Goal: Information Seeking & Learning: Learn about a topic

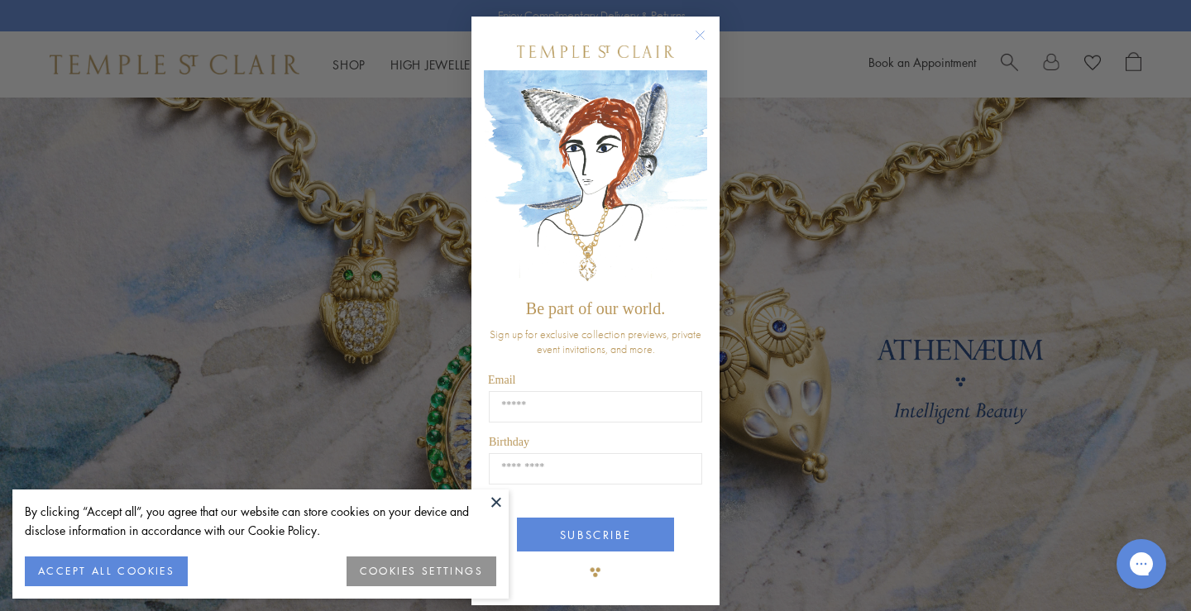
click at [694, 28] on circle "Close dialog" at bounding box center [701, 36] width 20 height 20
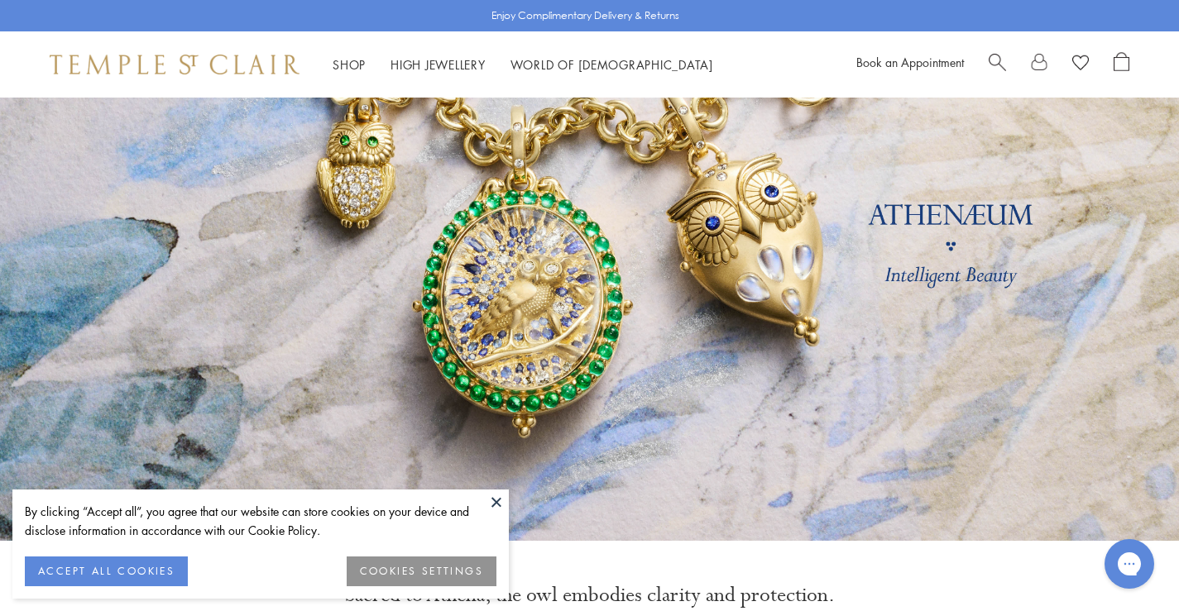
scroll to position [414, 0]
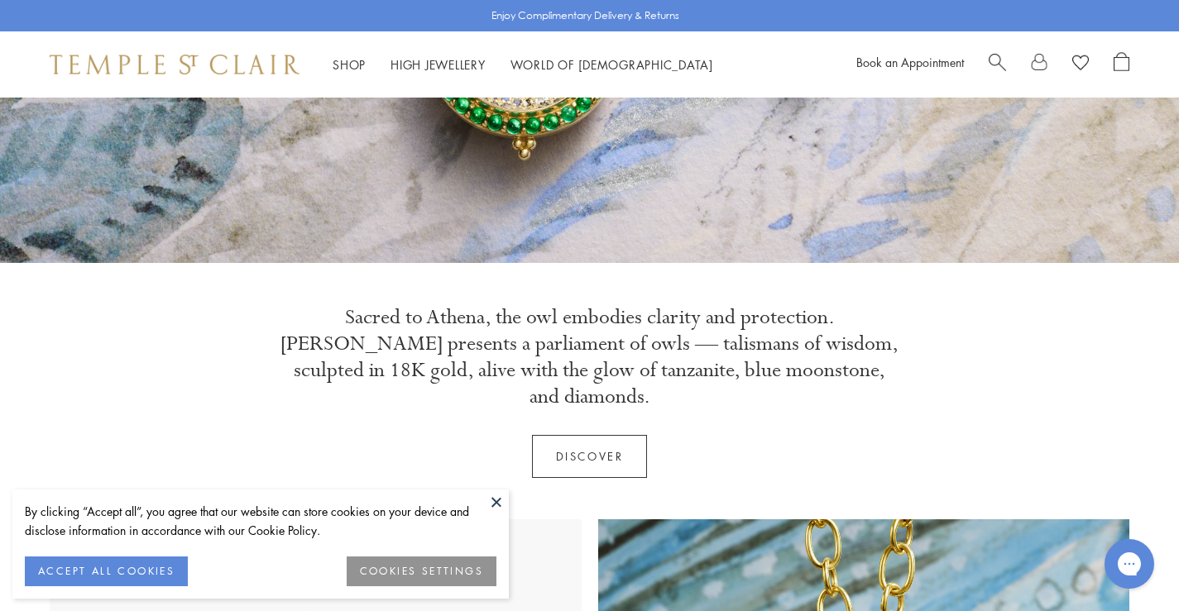
click at [497, 500] on button at bounding box center [496, 502] width 25 height 25
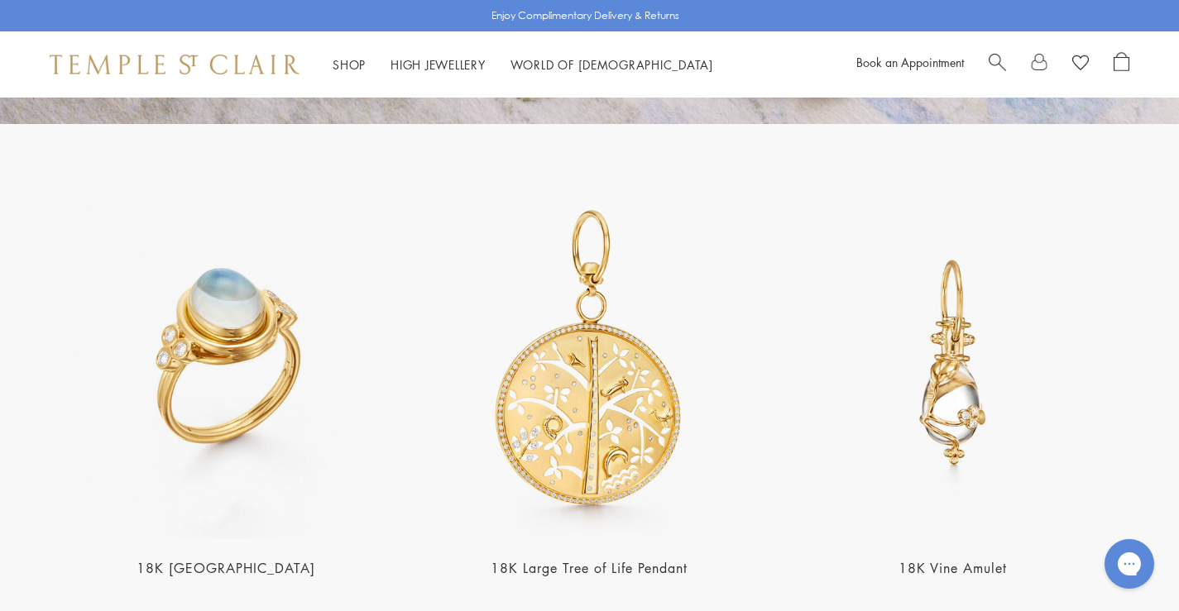
scroll to position [3090, 0]
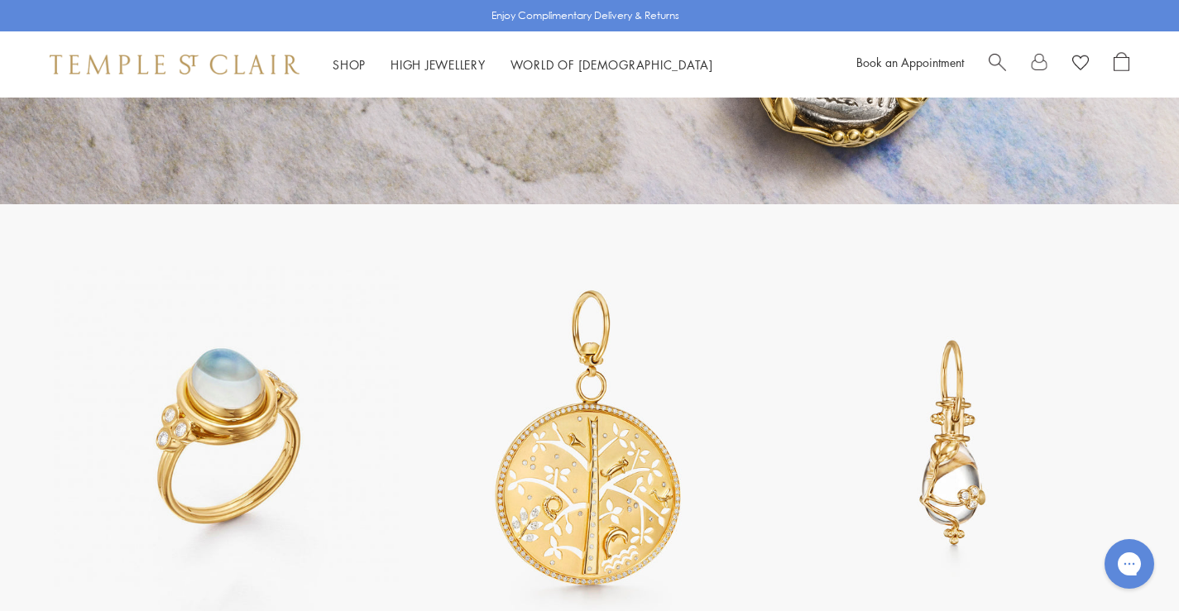
click at [253, 386] on img at bounding box center [226, 442] width 353 height 353
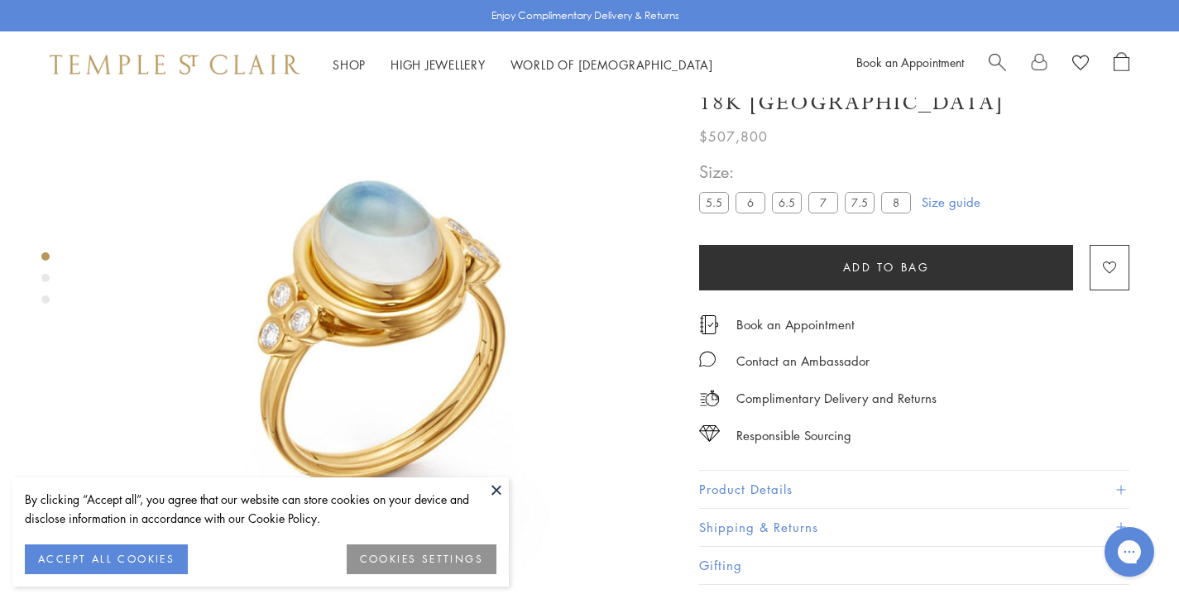
click at [324, 319] on img at bounding box center [378, 295] width 591 height 591
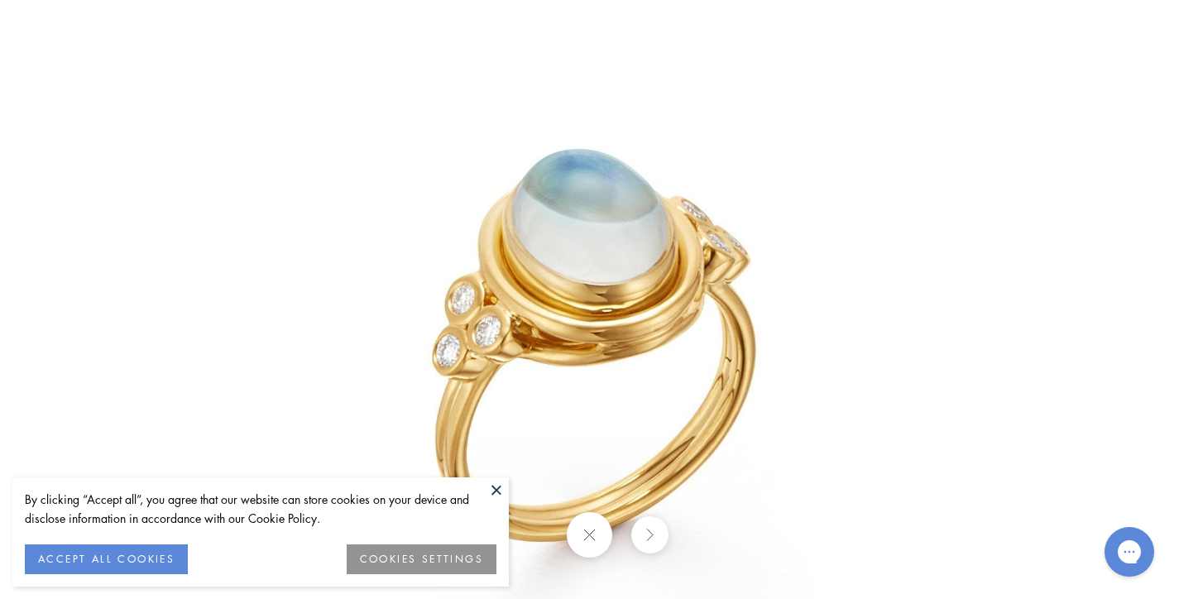
click at [565, 269] on img at bounding box center [590, 299] width 774 height 774
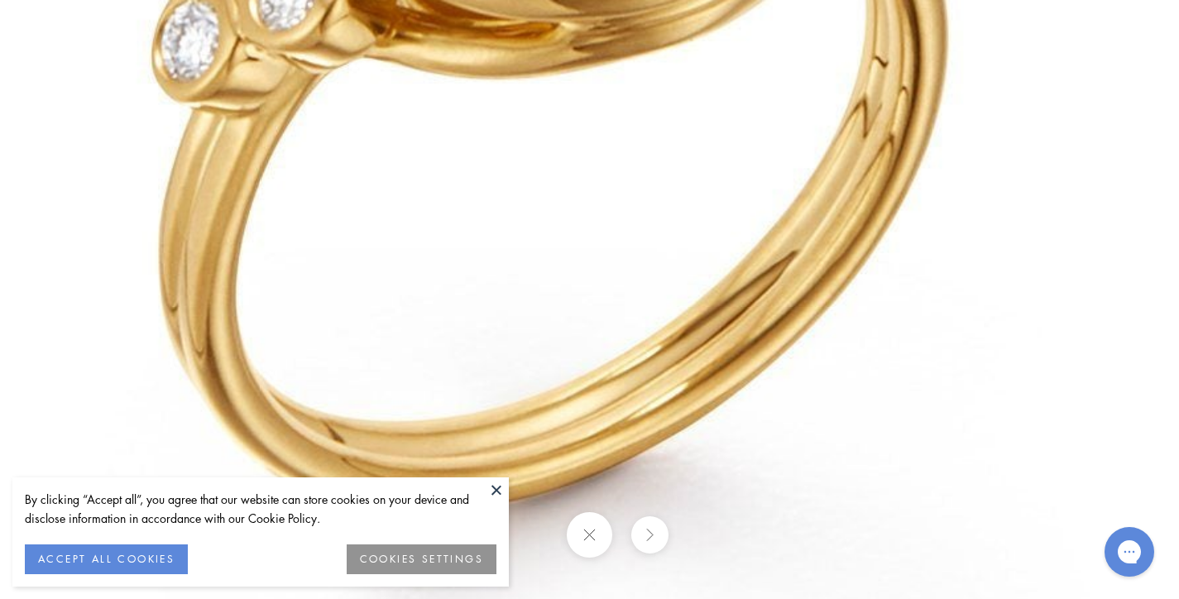
drag, startPoint x: 562, startPoint y: 386, endPoint x: 482, endPoint y: -60, distance: 452.9
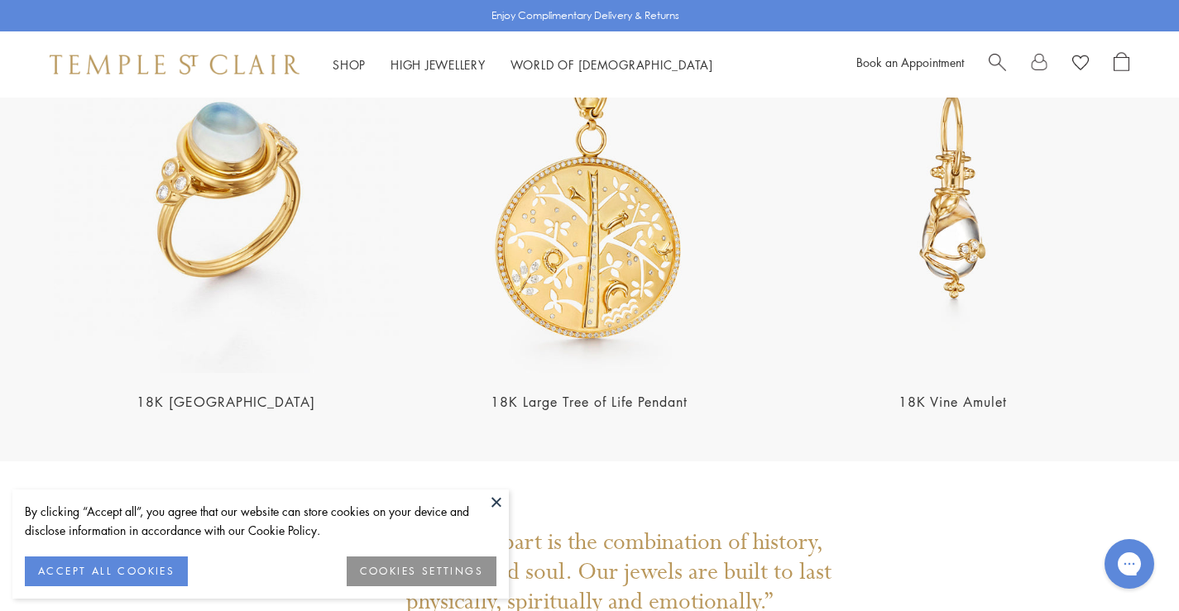
scroll to position [3338, 0]
click at [628, 237] on img at bounding box center [589, 194] width 353 height 353
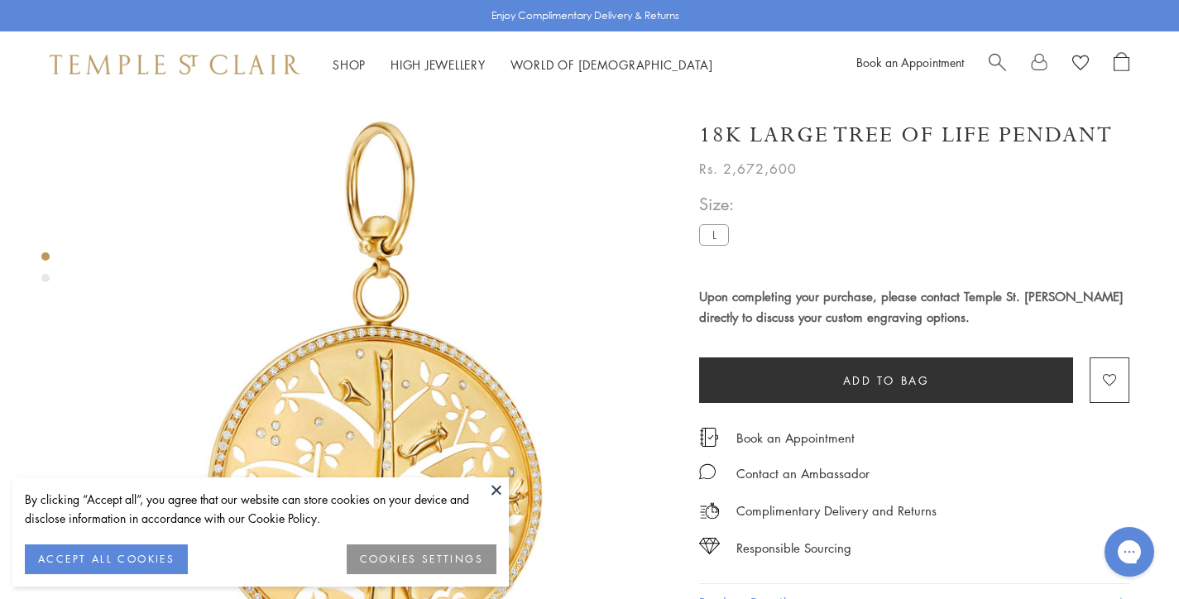
click at [496, 484] on button at bounding box center [496, 489] width 25 height 25
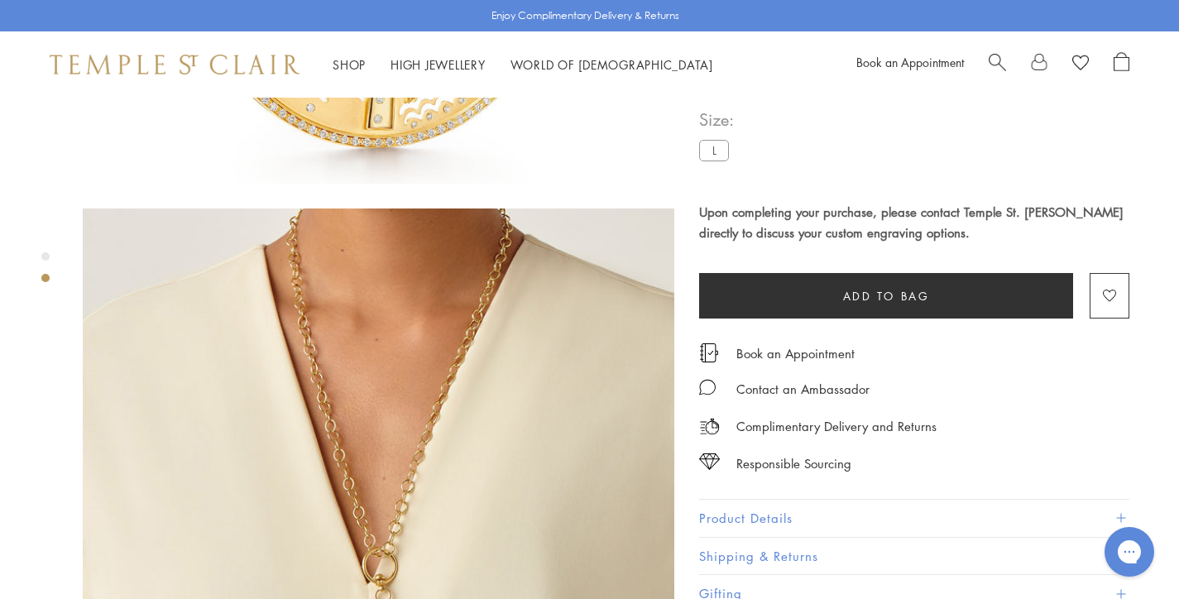
scroll to position [744, 0]
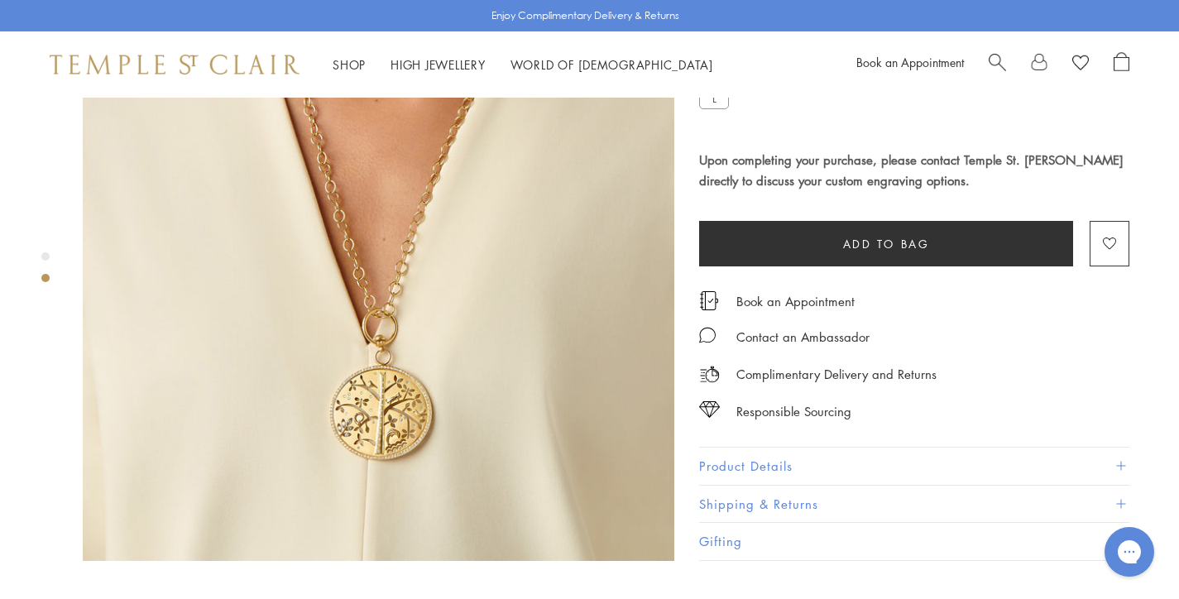
click at [1123, 462] on span at bounding box center [1120, 466] width 9 height 9
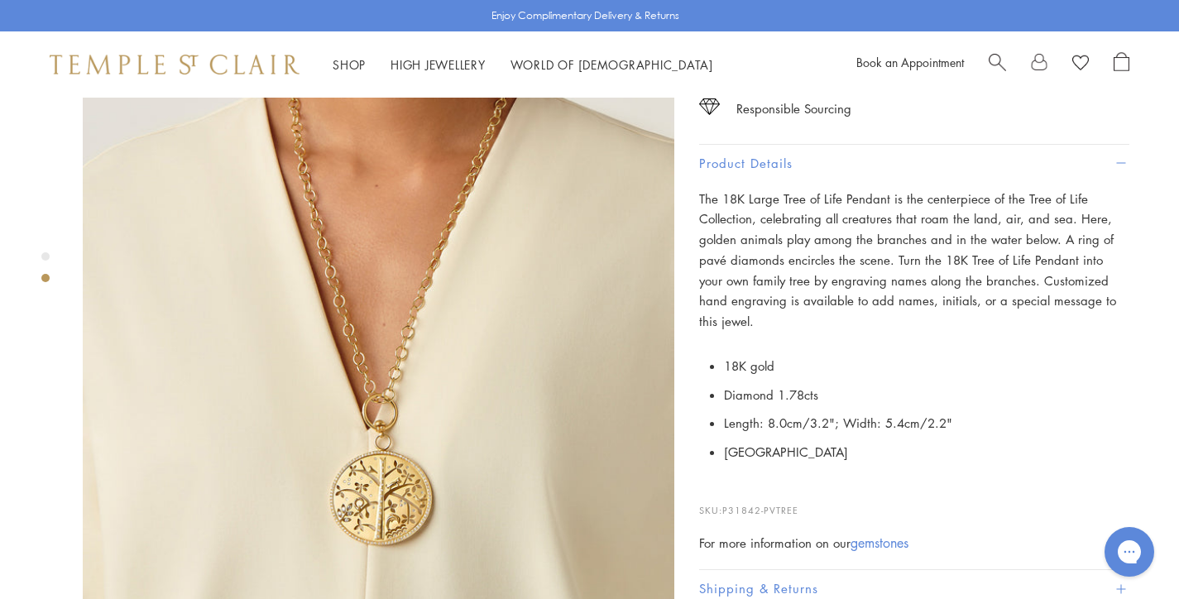
scroll to position [579, 0]
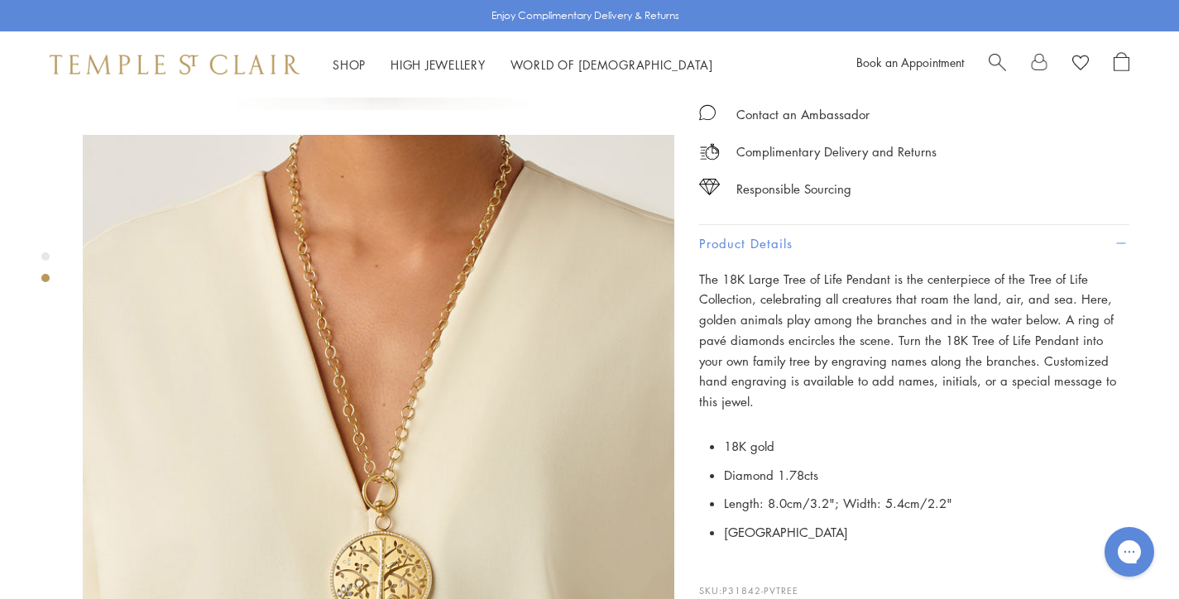
click at [1125, 225] on button "Product Details" at bounding box center [914, 243] width 430 height 37
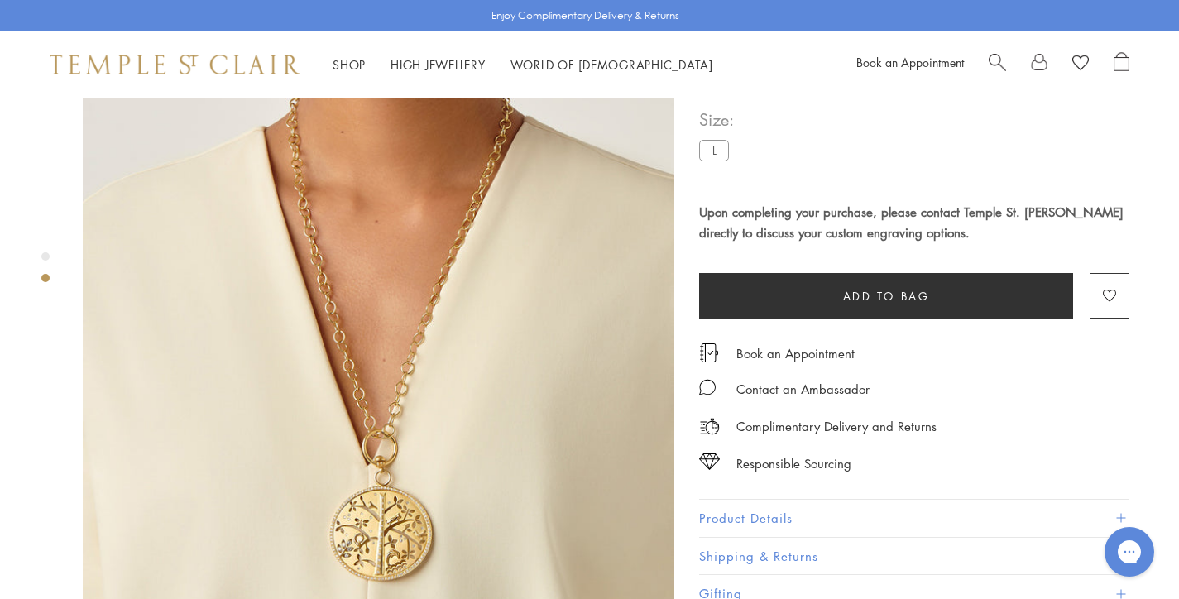
scroll to position [744, 0]
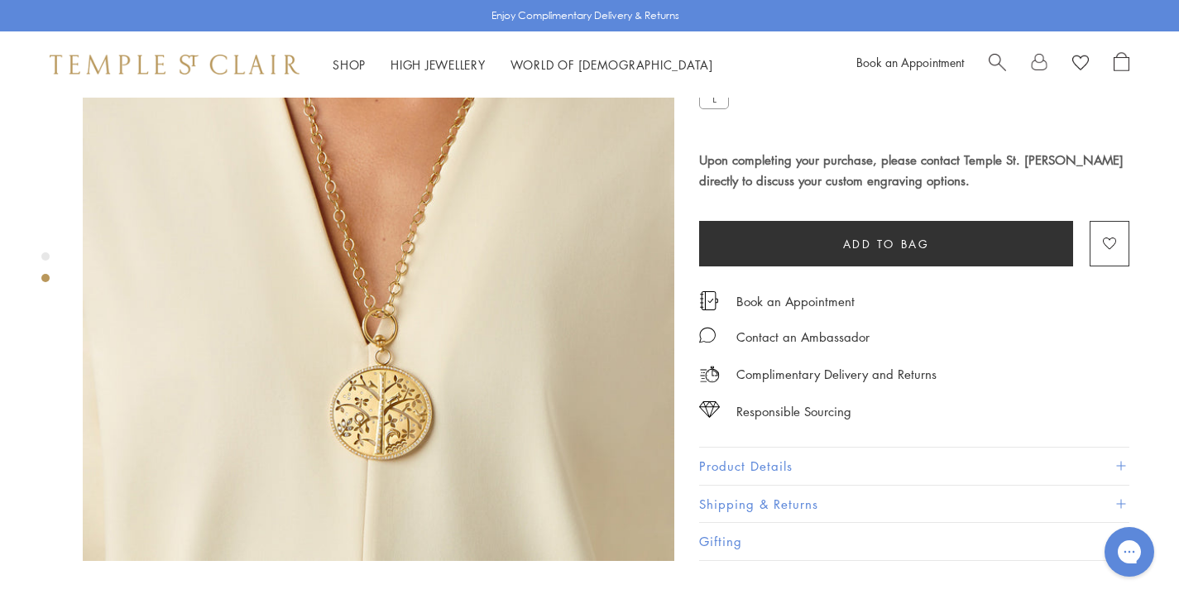
click at [1114, 448] on button "Product Details" at bounding box center [914, 466] width 430 height 37
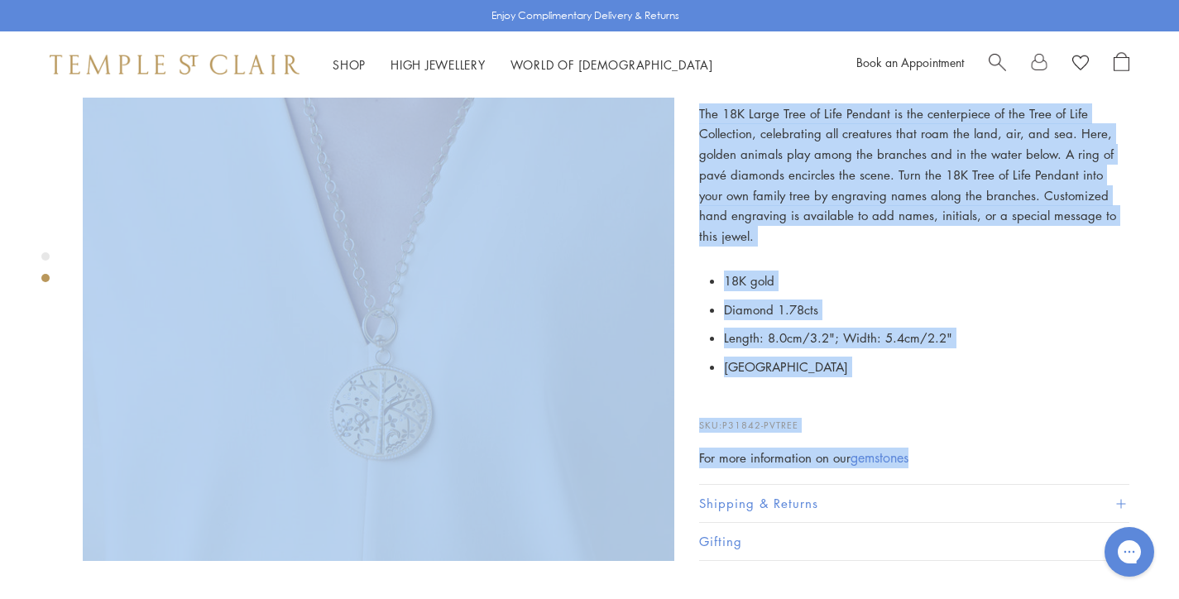
drag, startPoint x: 686, startPoint y: 426, endPoint x: 934, endPoint y: 423, distance: 248.2
click at [934, 421] on div "The 18K Large Tree of Life Pendant is the centerpiece of the Tree of Life Colle…" at bounding box center [914, 285] width 430 height 365
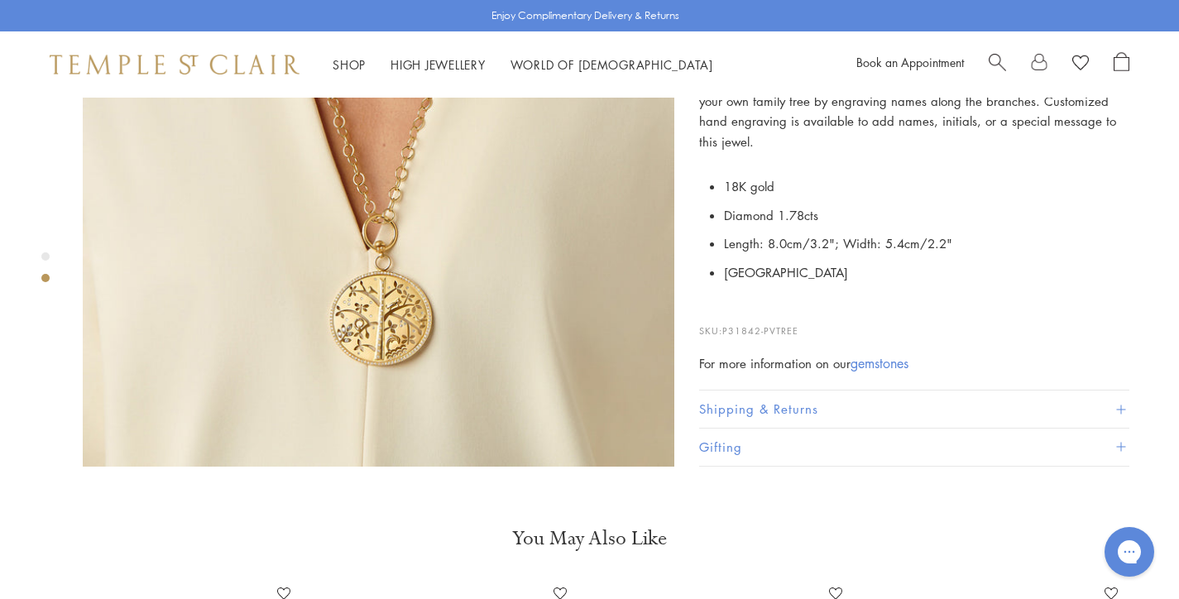
scroll to position [827, 0]
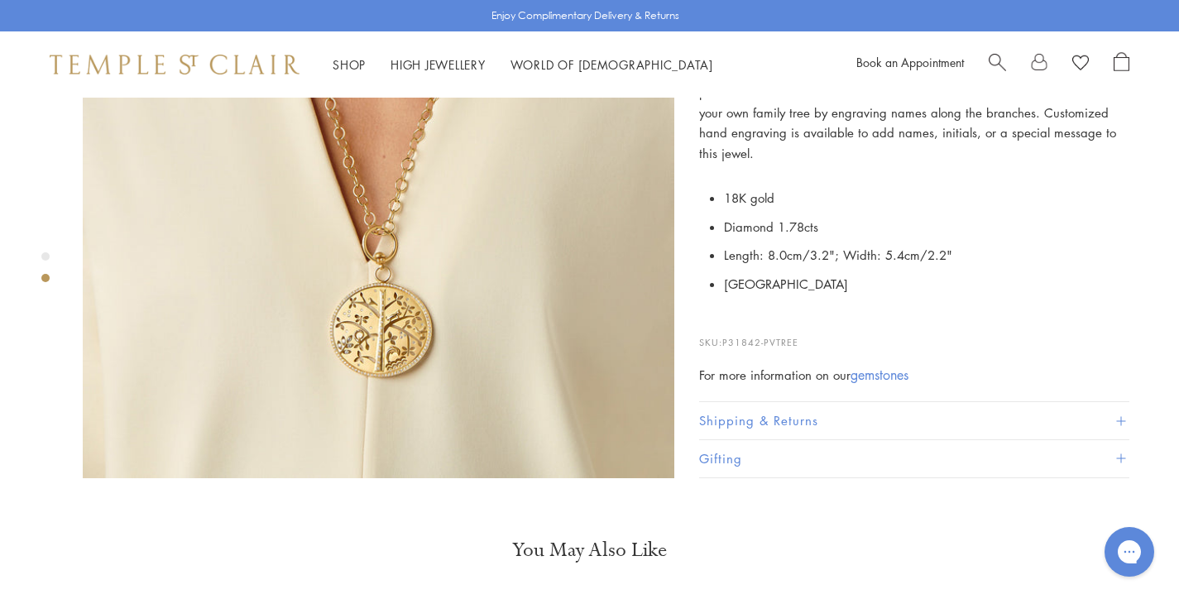
click at [1127, 403] on button "Shipping & Returns" at bounding box center [914, 421] width 430 height 37
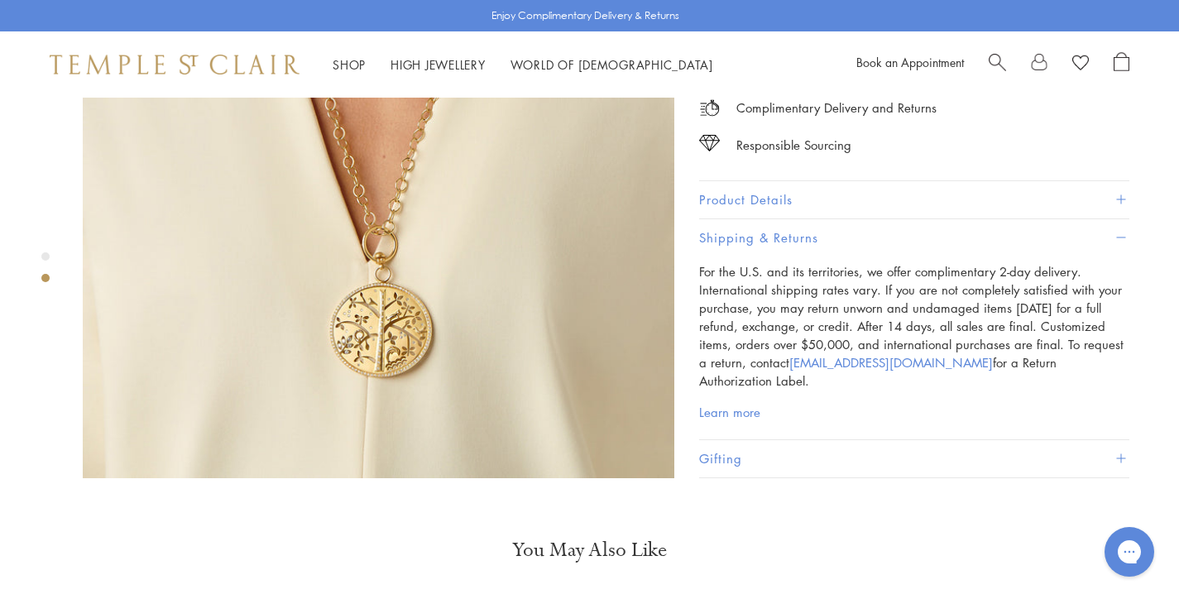
click at [1118, 454] on span at bounding box center [1120, 458] width 9 height 9
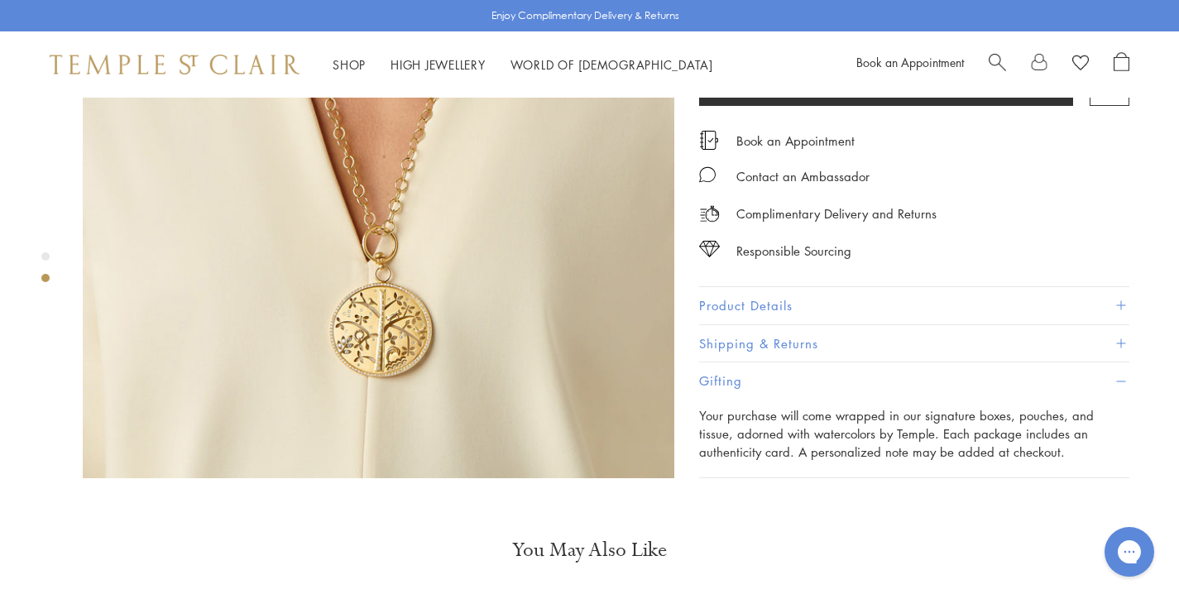
click at [1117, 301] on span at bounding box center [1120, 305] width 9 height 9
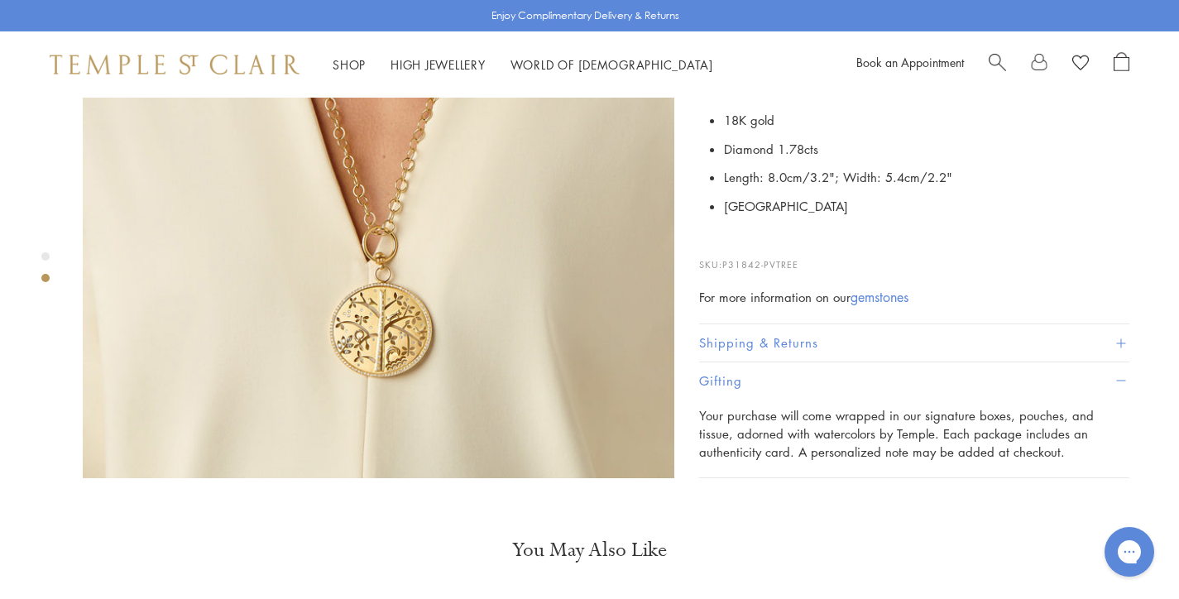
scroll to position [662, 0]
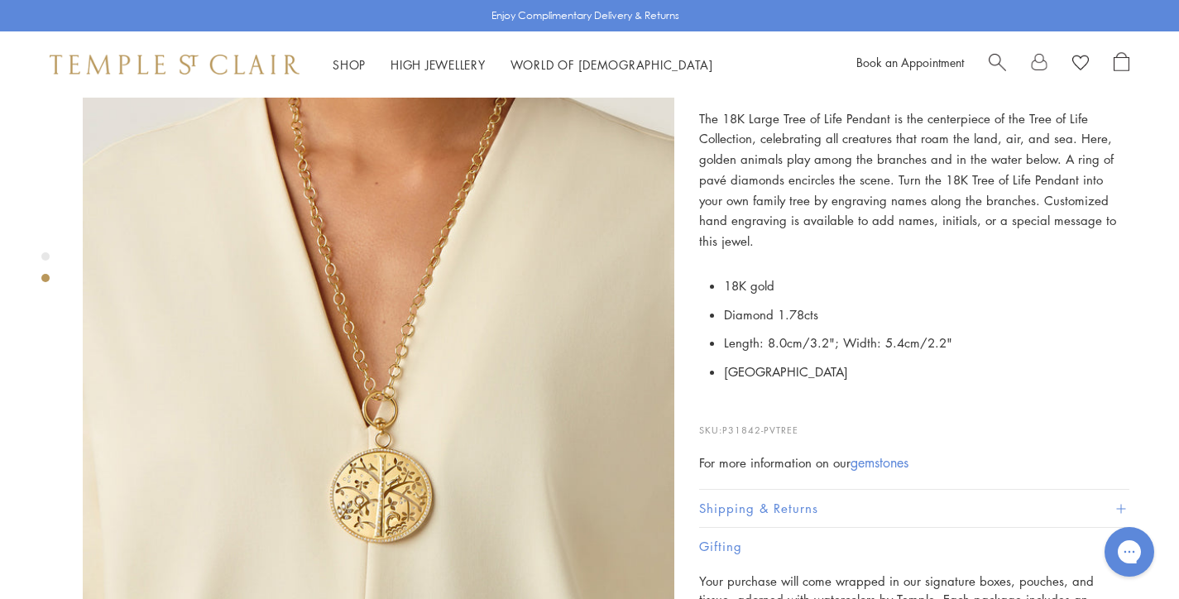
click at [868, 453] on link "gemstones" at bounding box center [879, 462] width 58 height 18
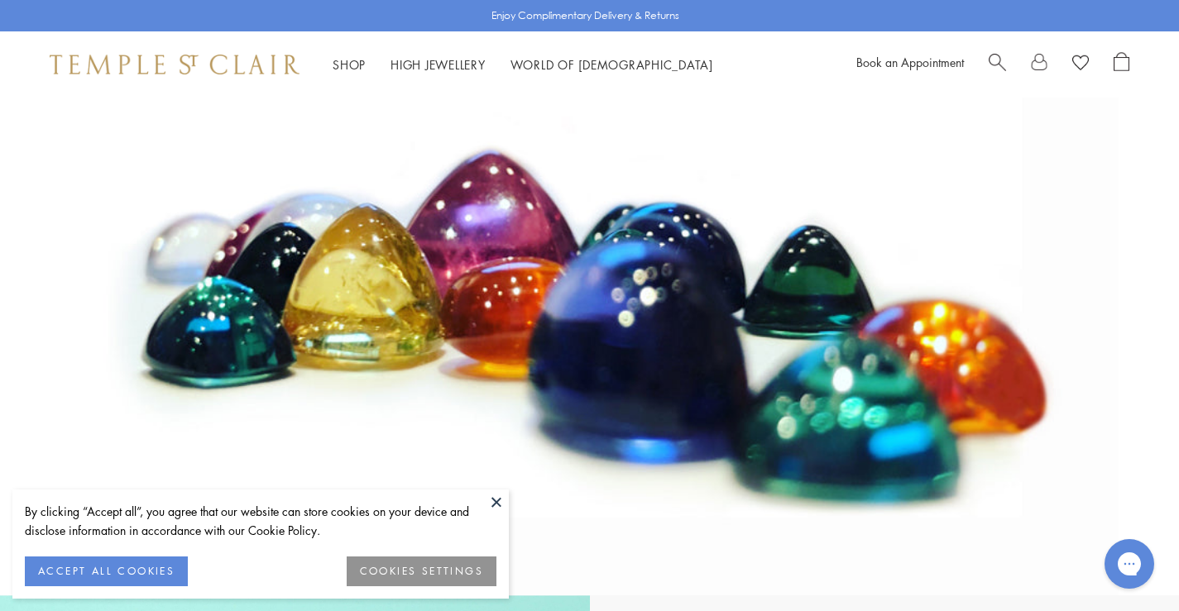
scroll to position [414, 0]
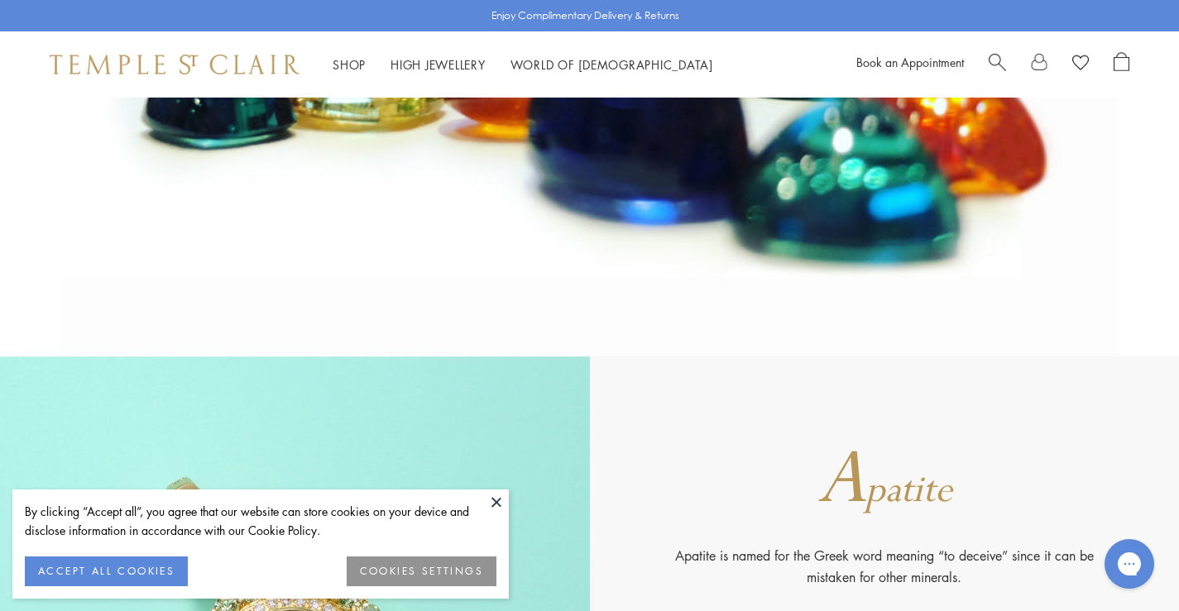
click at [493, 496] on button at bounding box center [496, 502] width 25 height 25
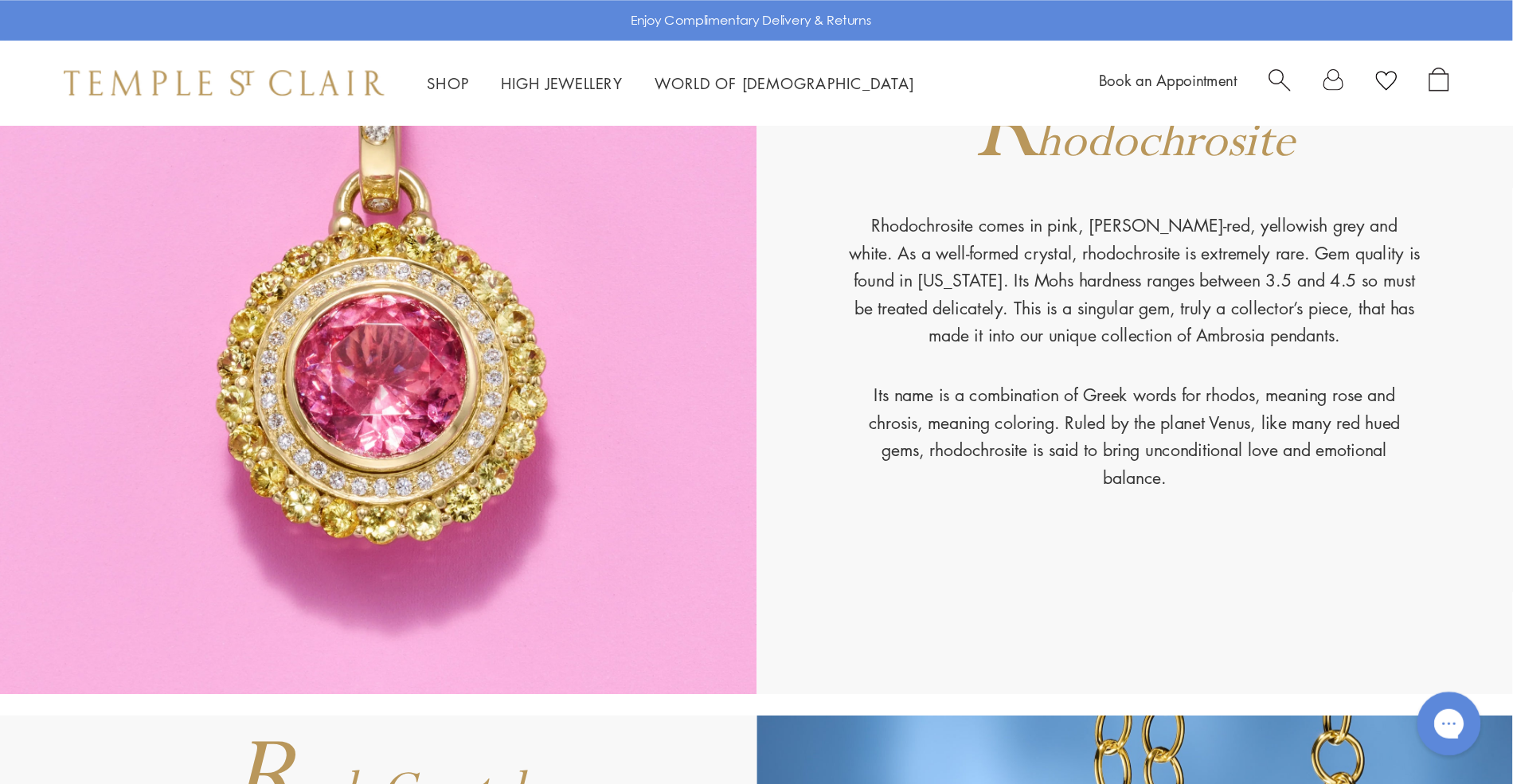
scroll to position [10584, 0]
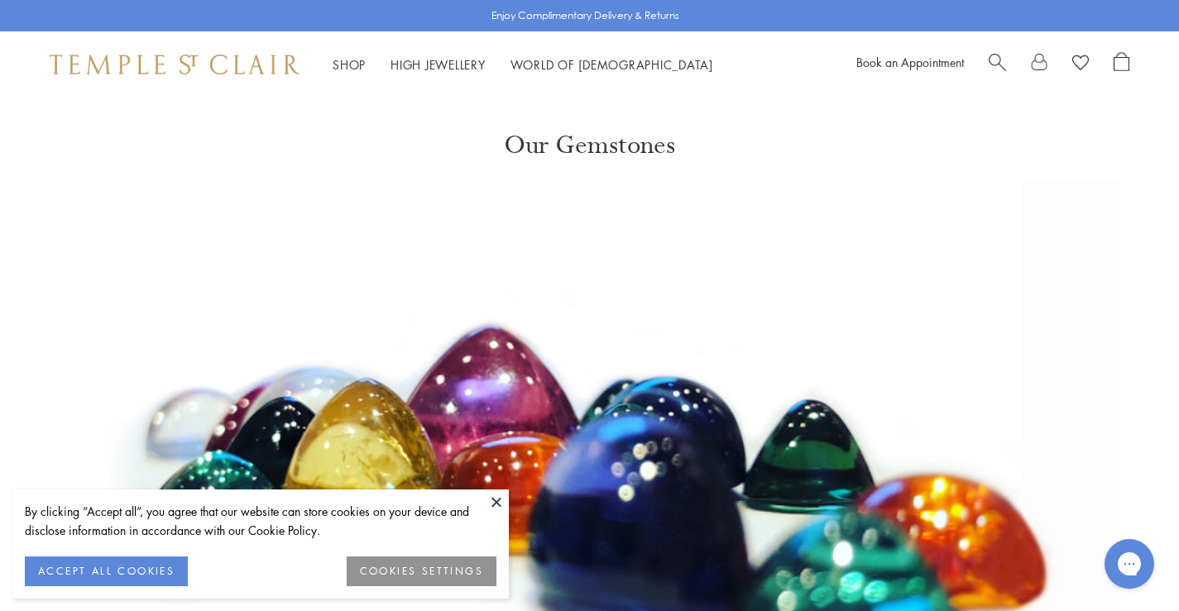
click at [501, 502] on button at bounding box center [496, 502] width 25 height 25
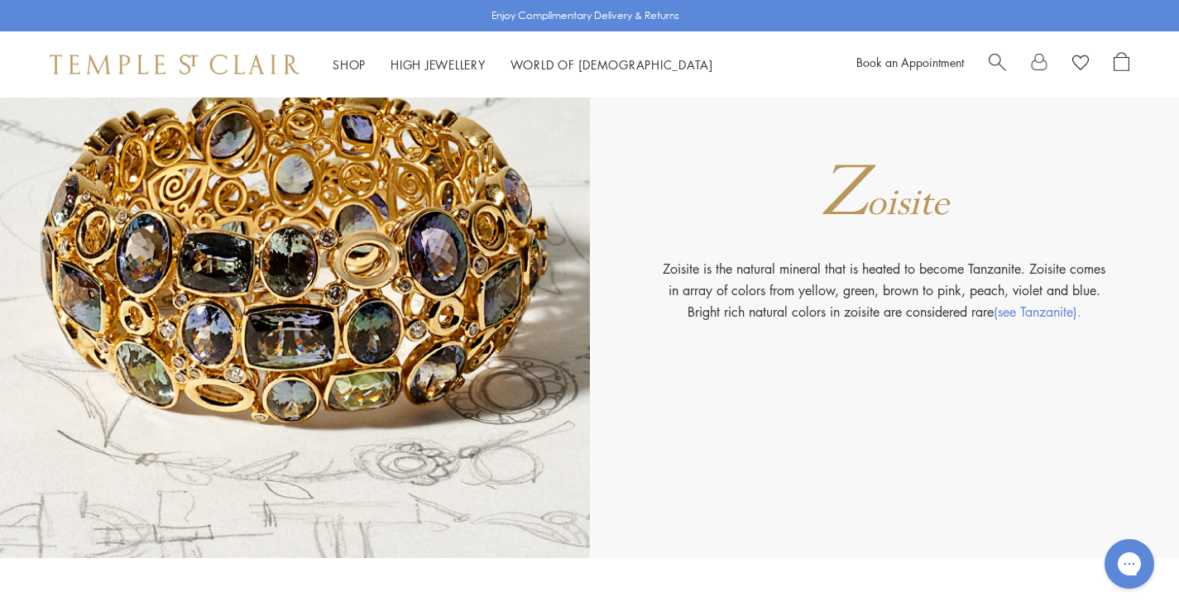
scroll to position [19703, 0]
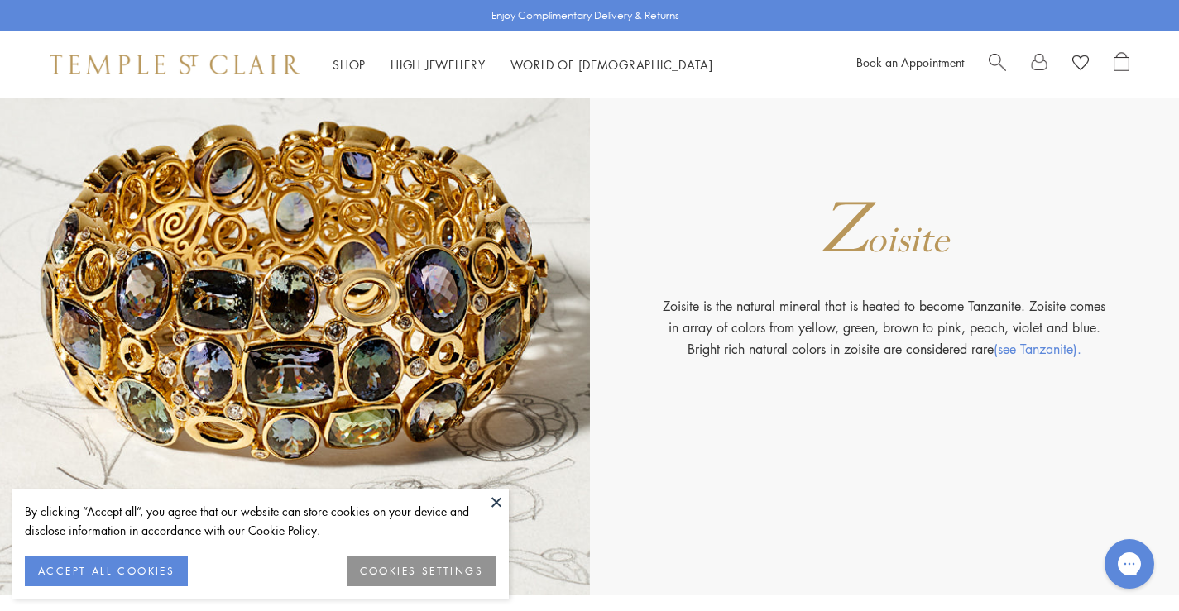
scroll to position [19666, 0]
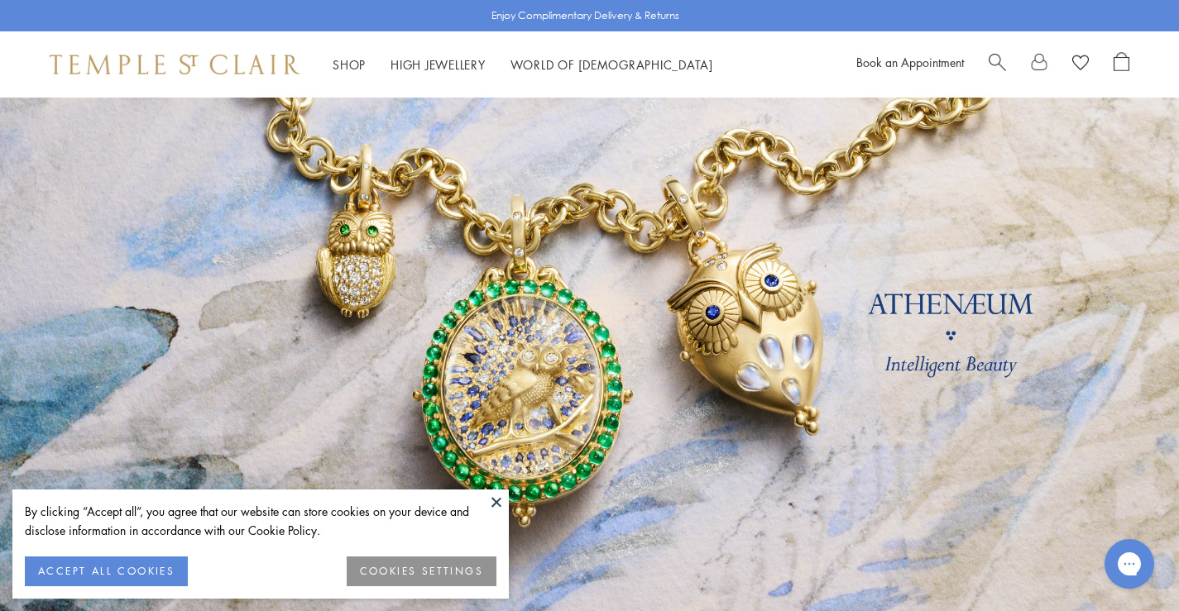
scroll to position [414, 0]
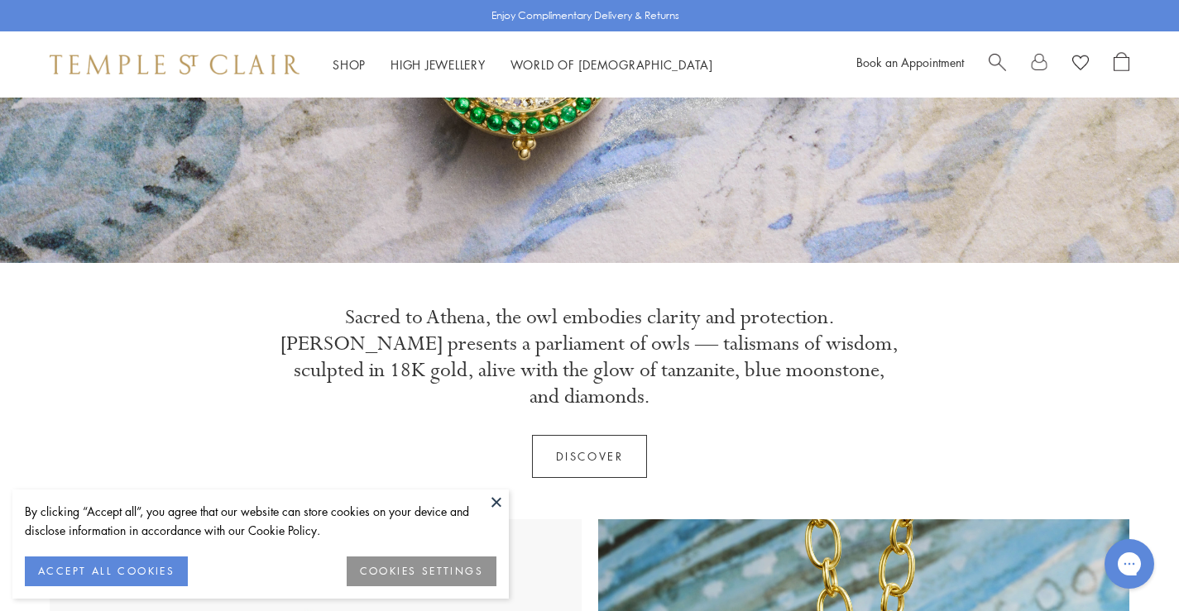
click at [498, 500] on button at bounding box center [496, 502] width 25 height 25
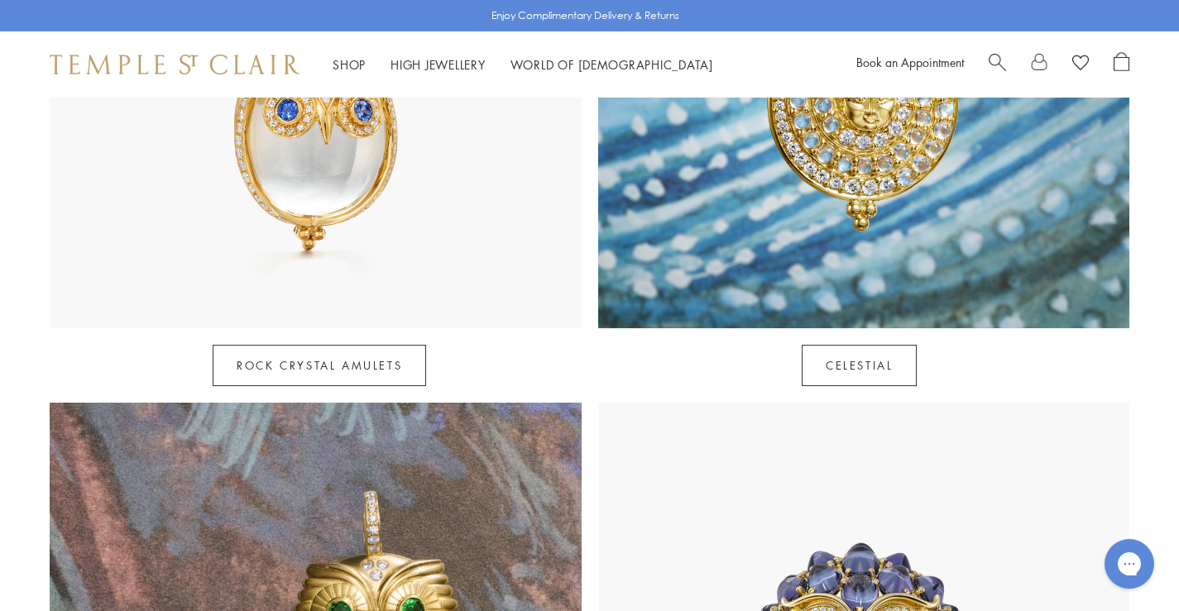
scroll to position [1241, 0]
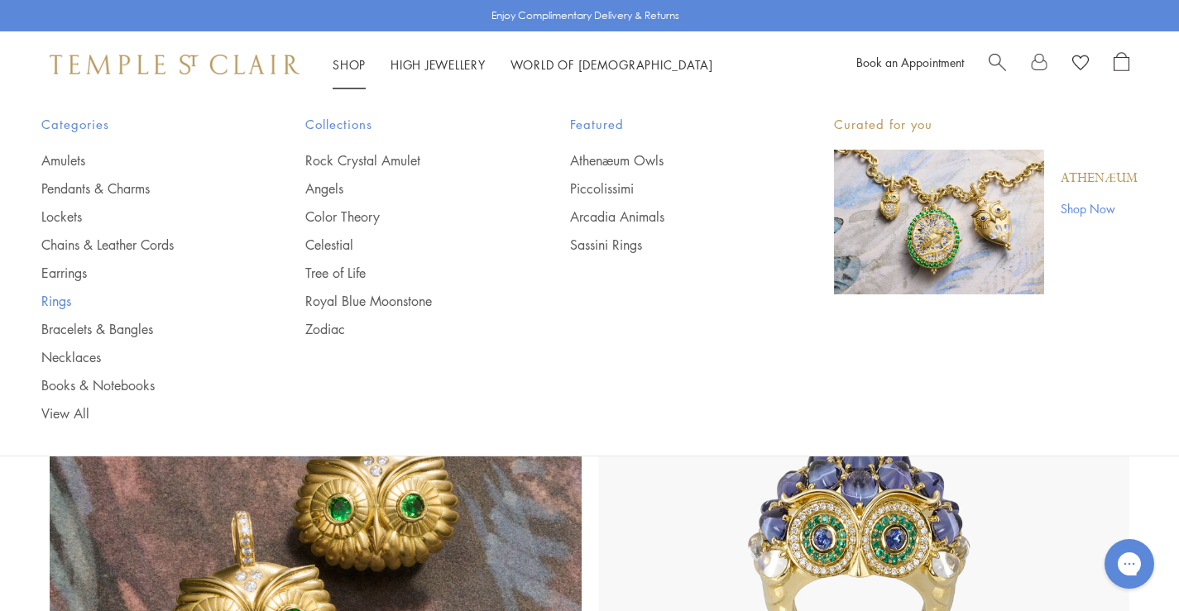
click at [61, 292] on link "Rings" at bounding box center [140, 301] width 198 height 18
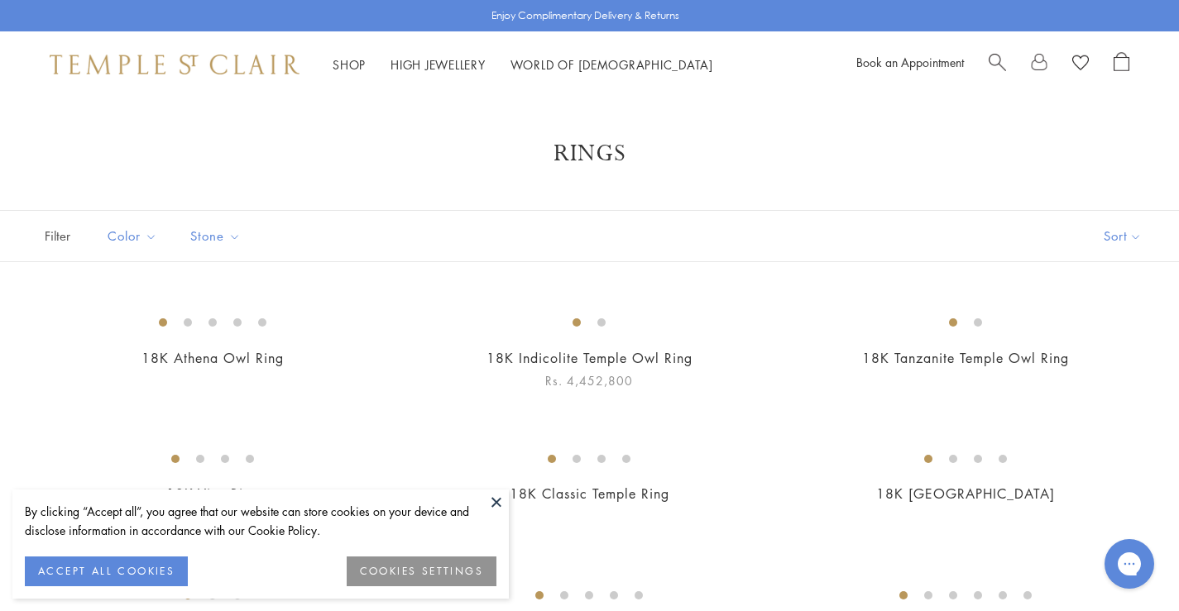
click at [0, 0] on img at bounding box center [0, 0] width 0 height 0
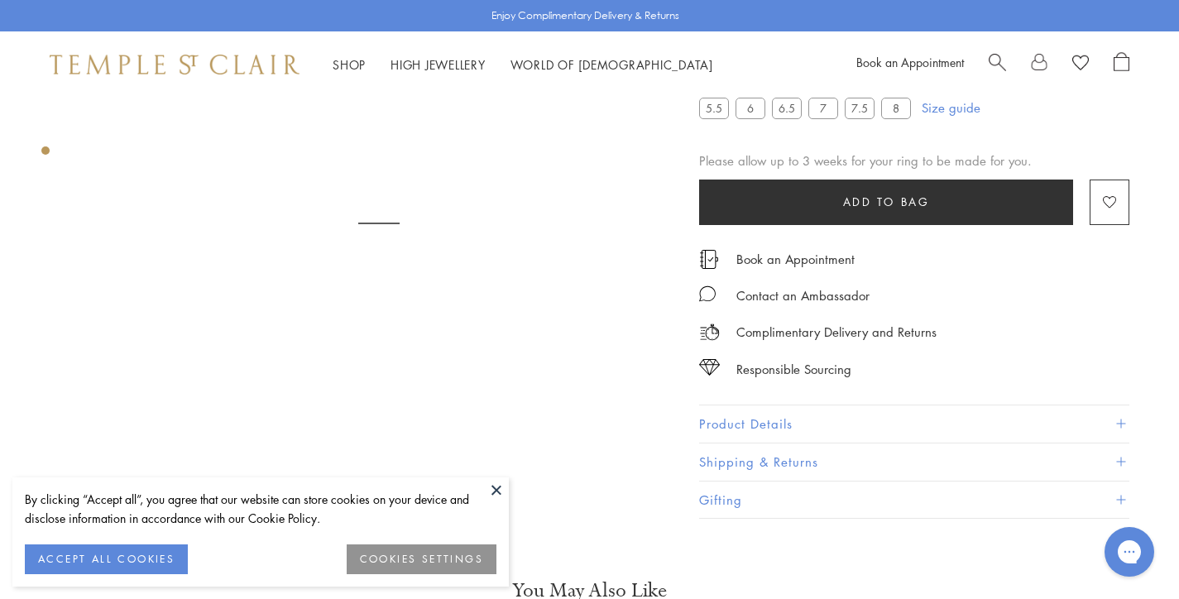
scroll to position [511, 0]
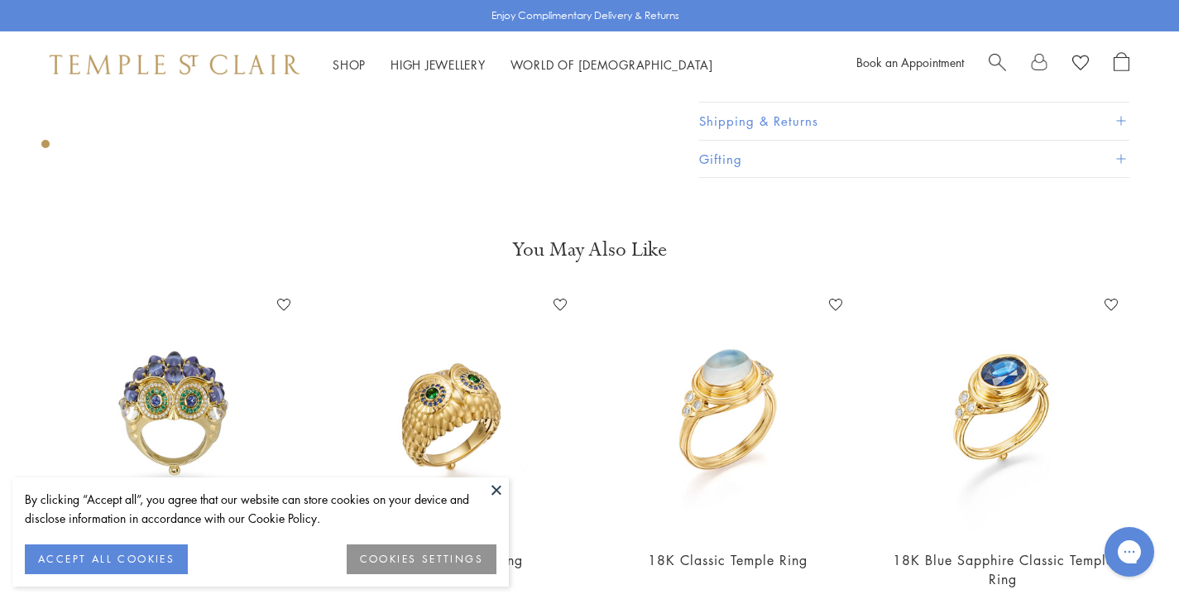
click at [495, 485] on button at bounding box center [496, 489] width 25 height 25
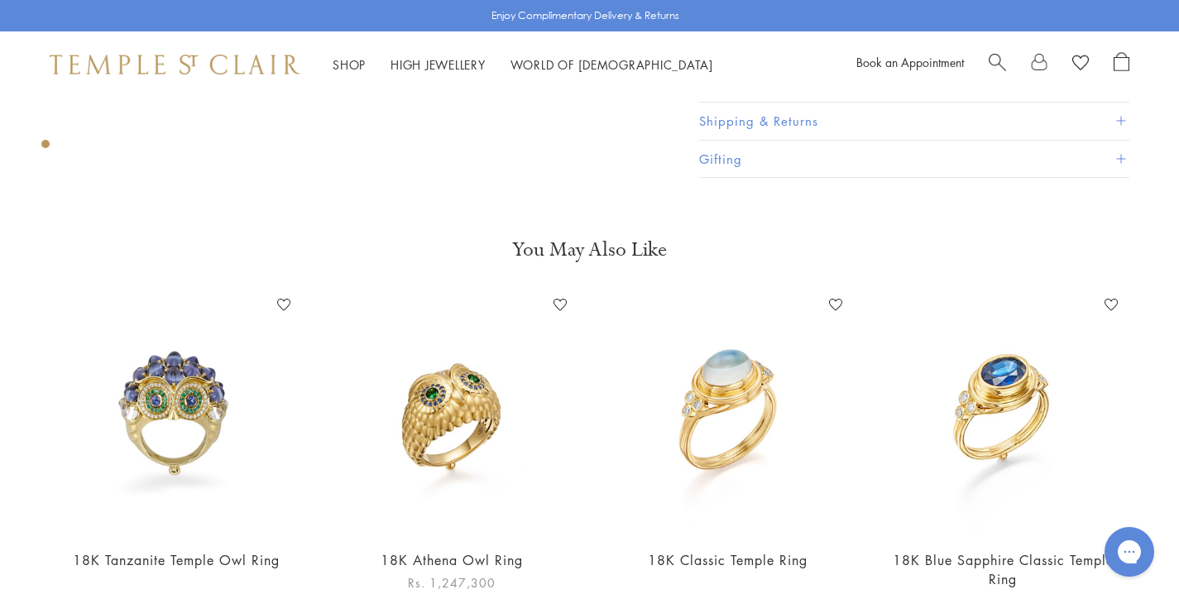
click at [444, 405] on img at bounding box center [451, 413] width 242 height 242
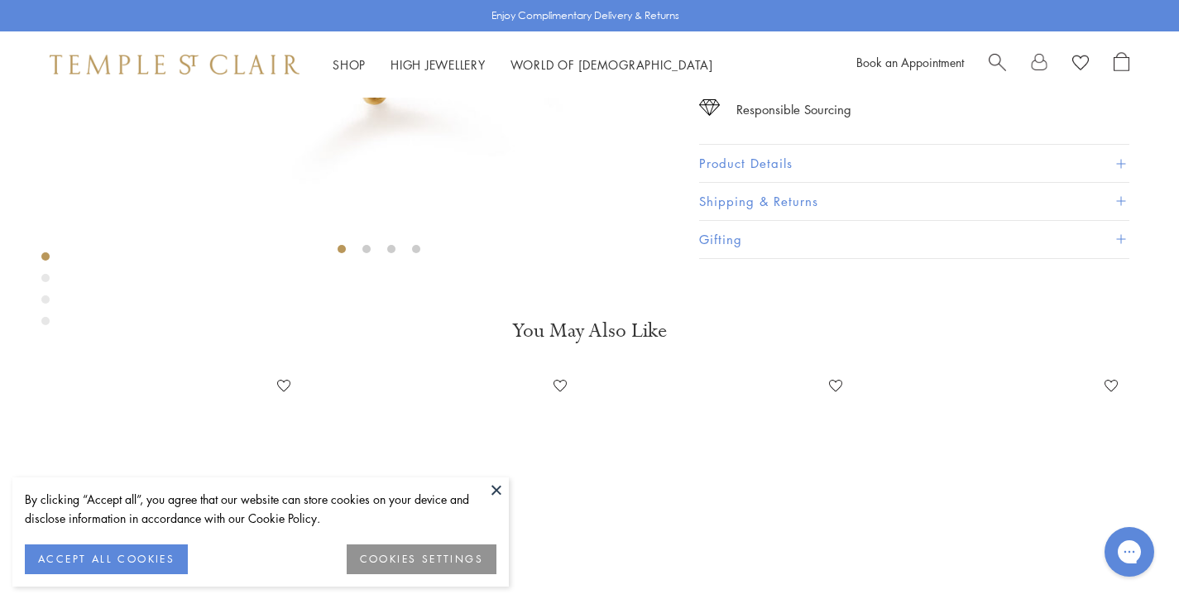
scroll to position [428, 0]
click at [497, 486] on button at bounding box center [496, 489] width 25 height 25
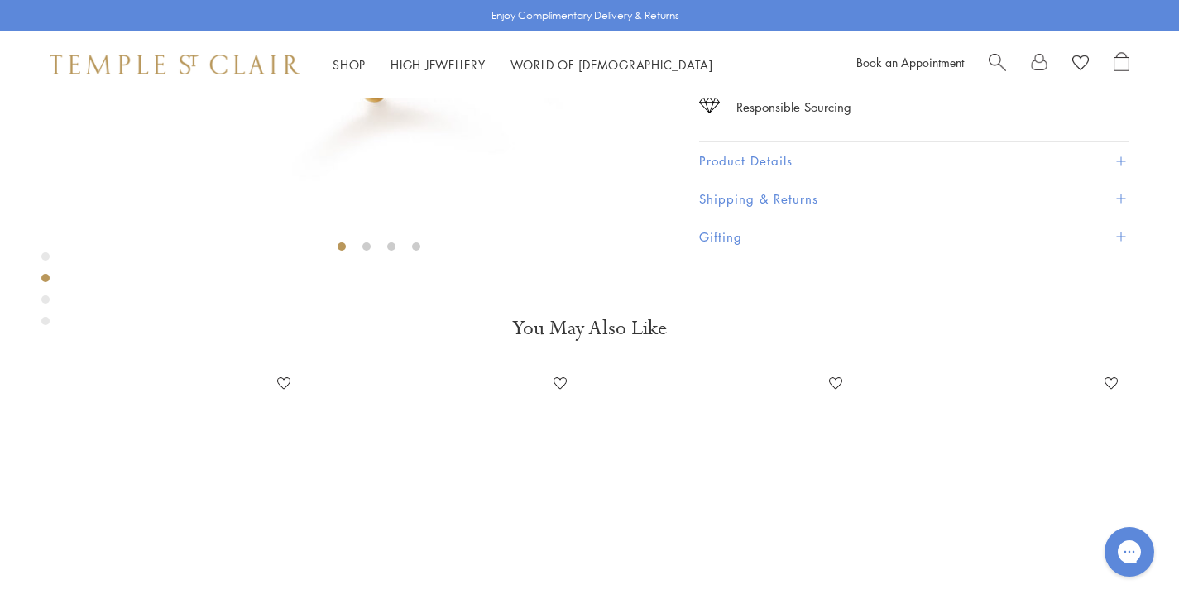
scroll to position [925, 0]
